Goal: Find specific page/section: Find specific page/section

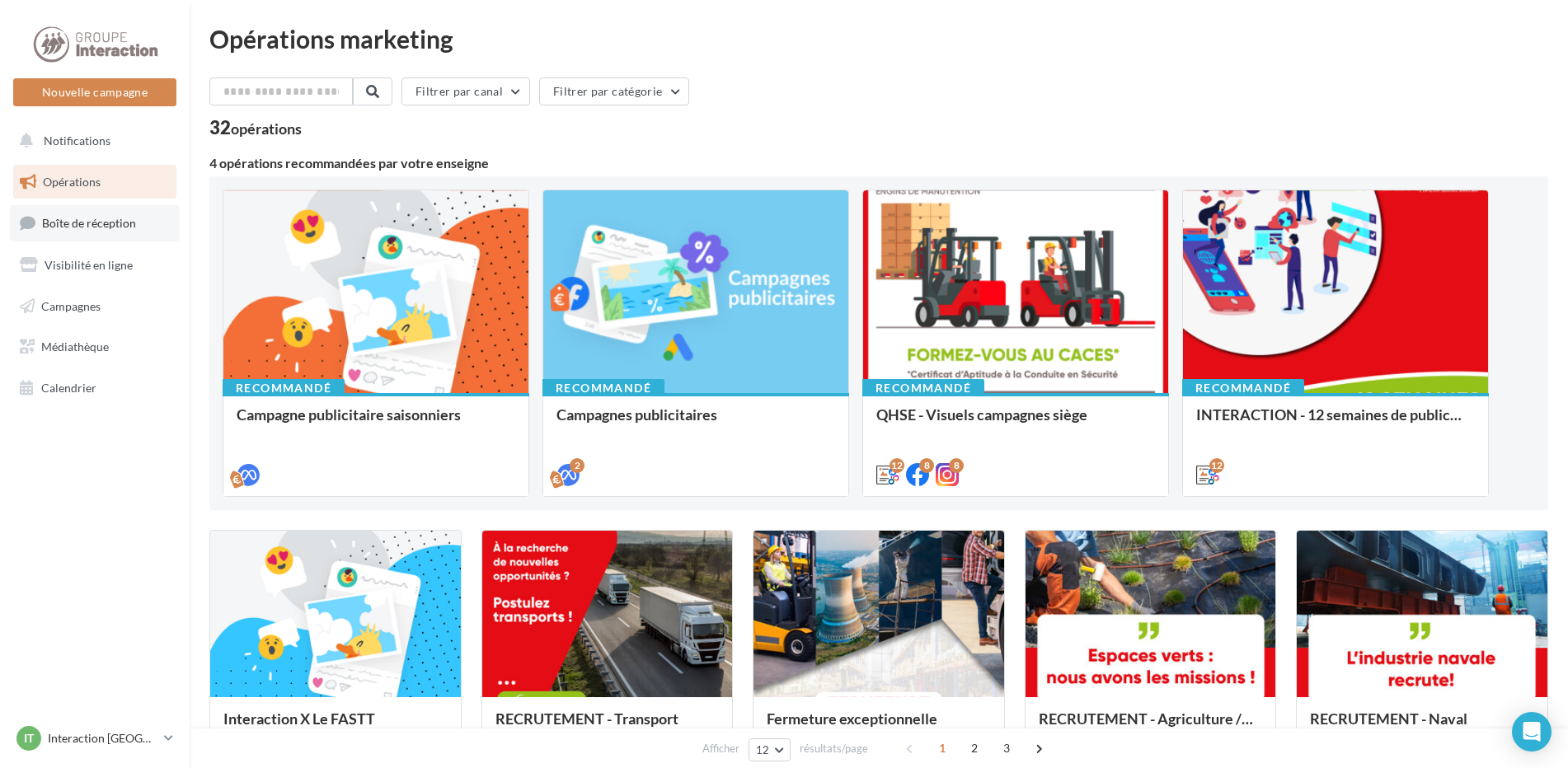
click at [83, 218] on span "Boîte de réception" at bounding box center [89, 223] width 94 height 14
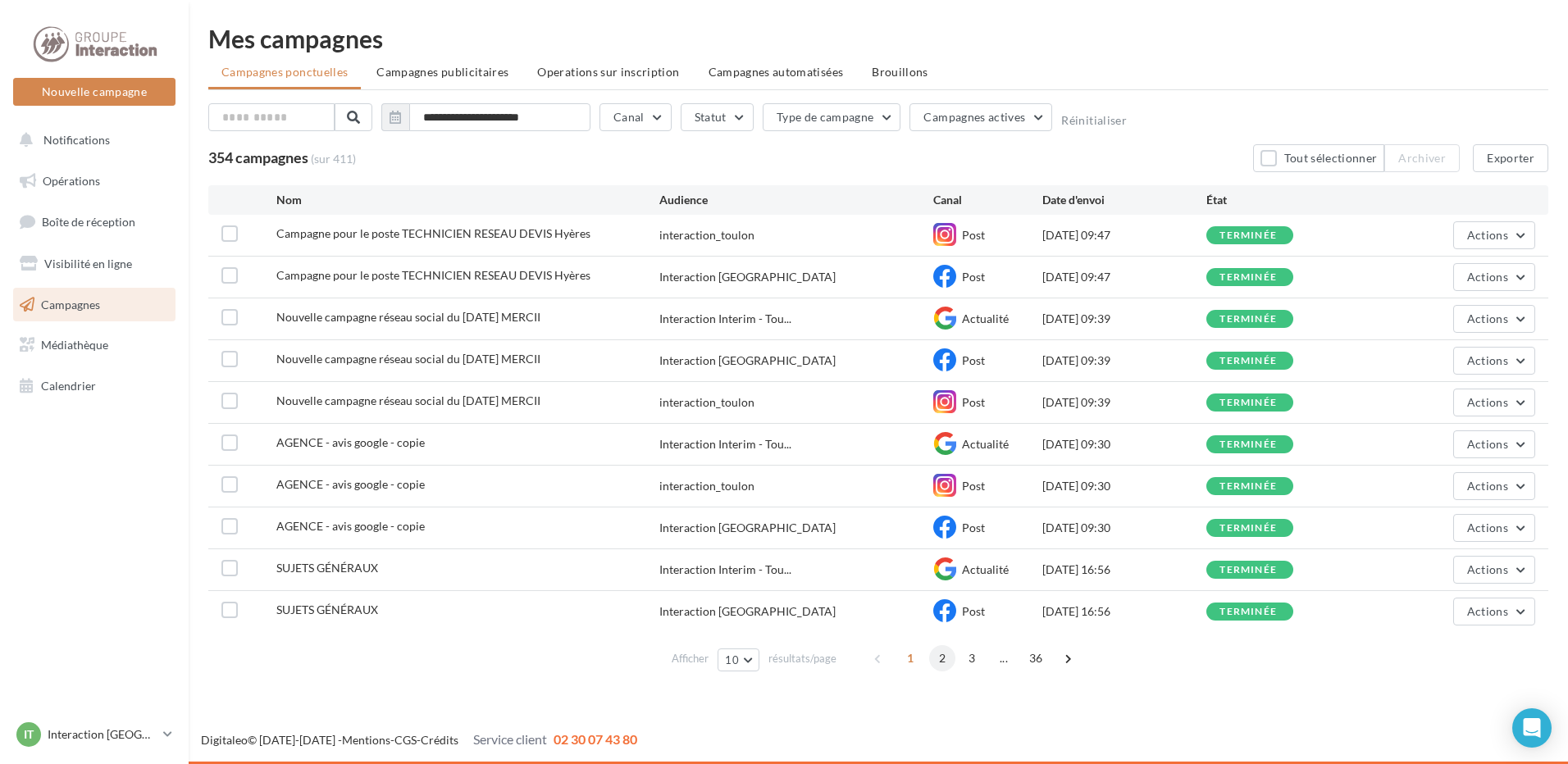
click at [937, 661] on span "2" at bounding box center [942, 658] width 26 height 26
